Goal: Task Accomplishment & Management: Manage account settings

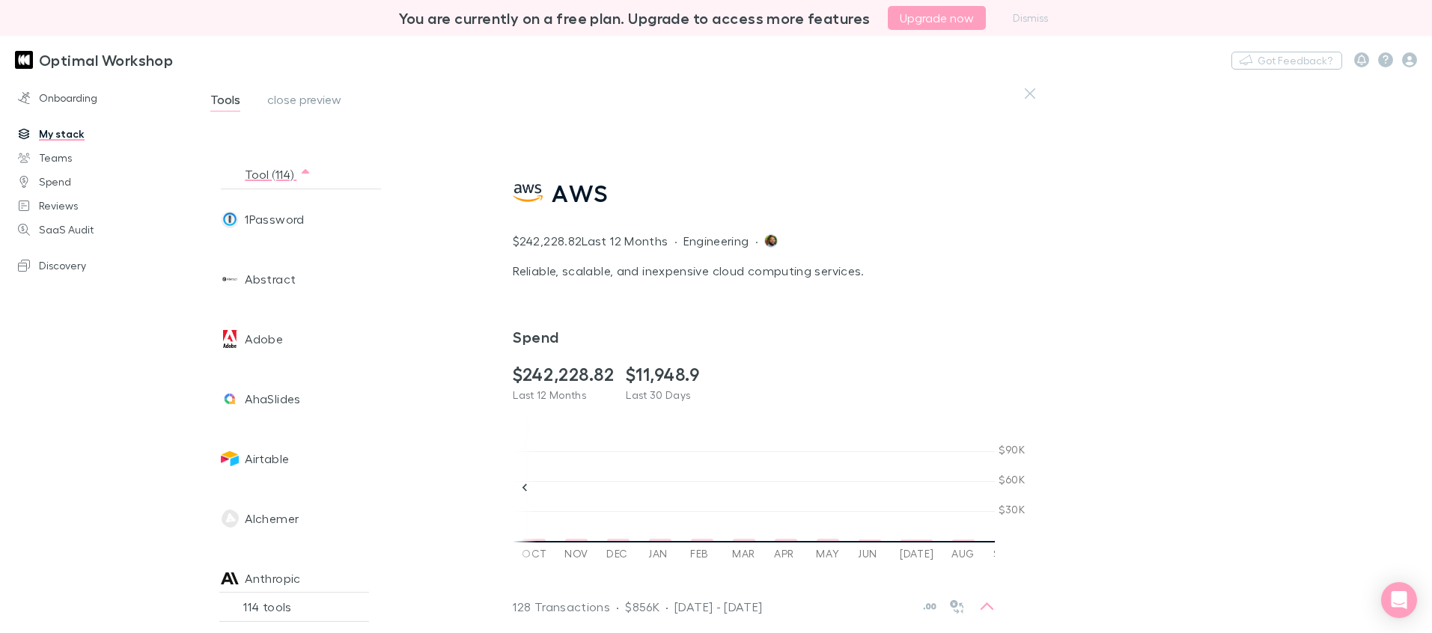
scroll to position [922, 0]
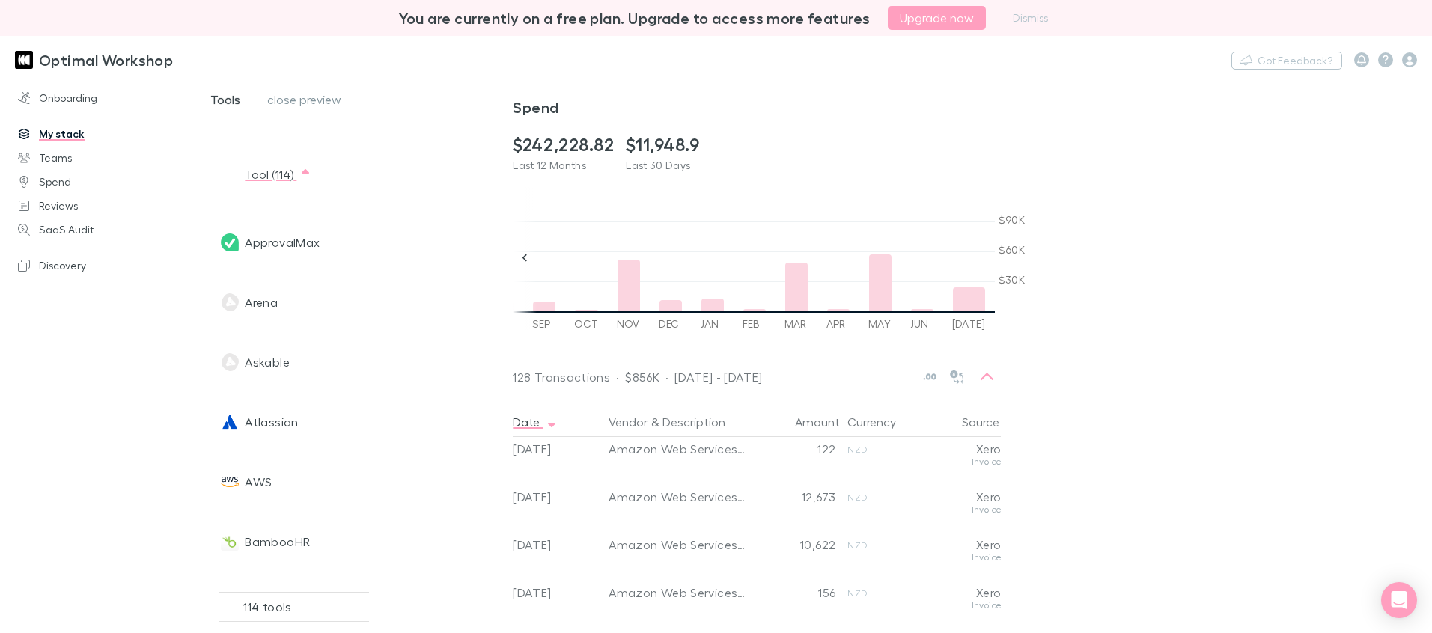
click at [40, 58] on h3 "Optimal Workshop" at bounding box center [106, 60] width 134 height 18
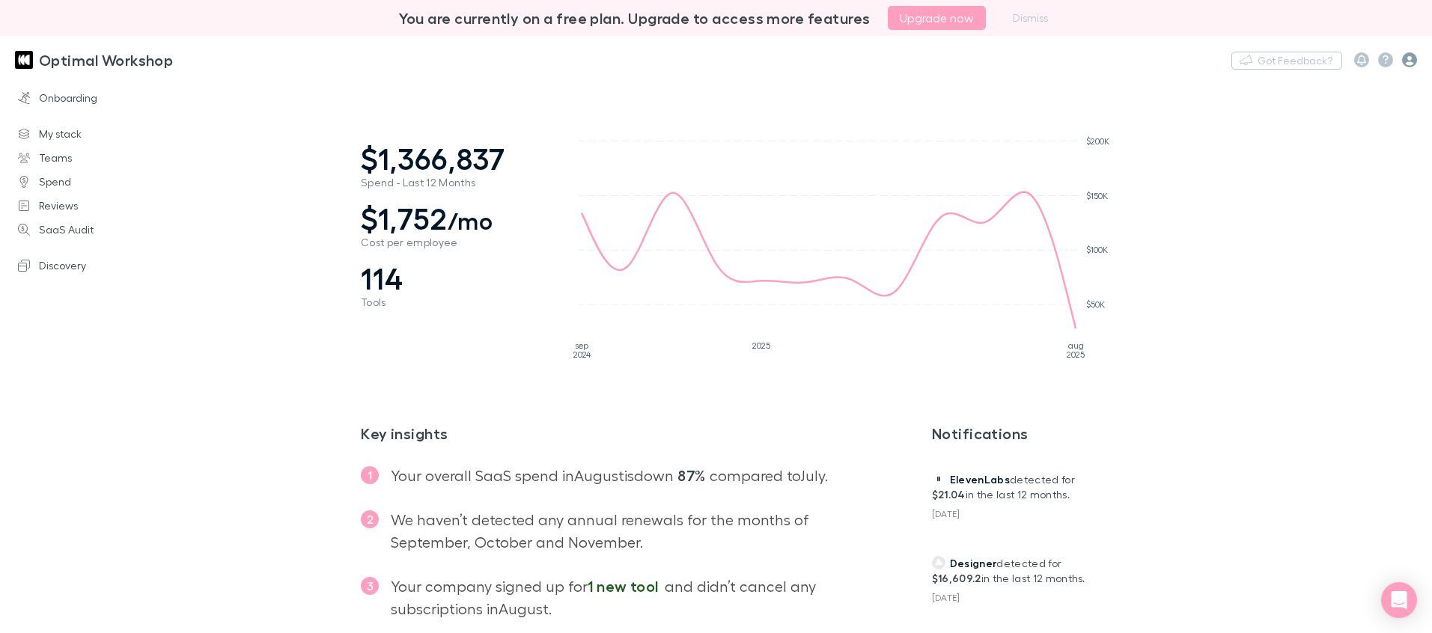
click at [1409, 55] on icon "button" at bounding box center [1409, 59] width 15 height 15
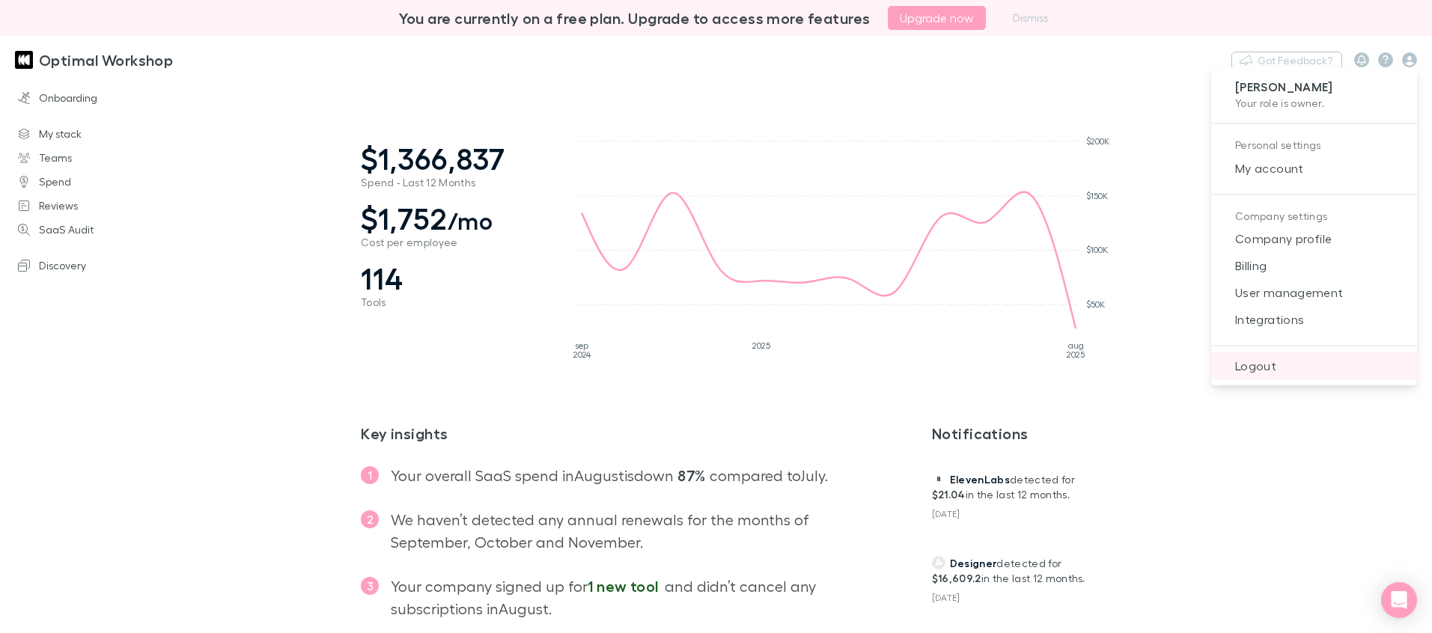
click at [1261, 365] on span "Logout" at bounding box center [1314, 366] width 182 height 18
